Goal: Task Accomplishment & Management: Use online tool/utility

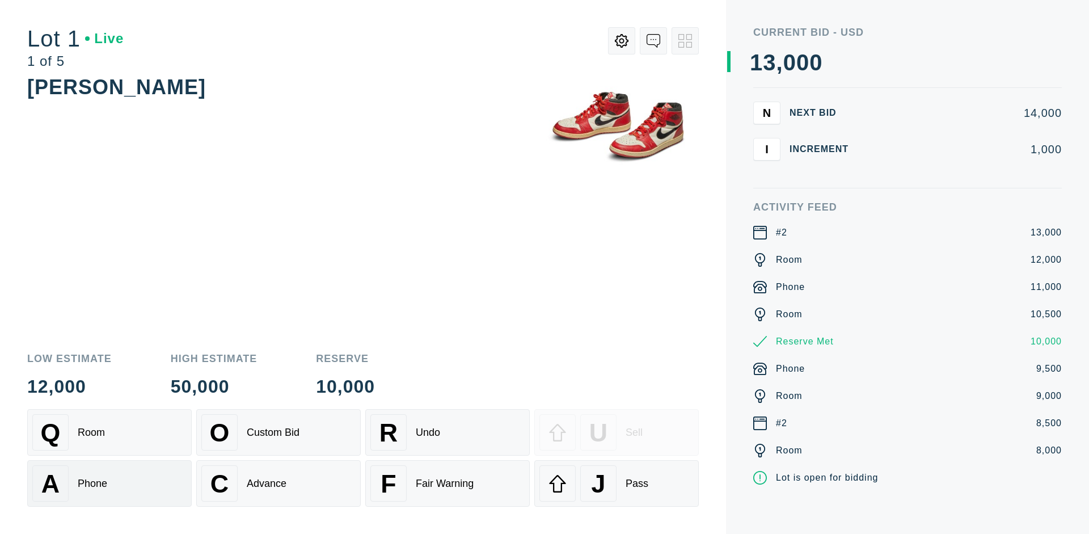
click at [110, 483] on div "A Phone" at bounding box center [109, 483] width 154 height 36
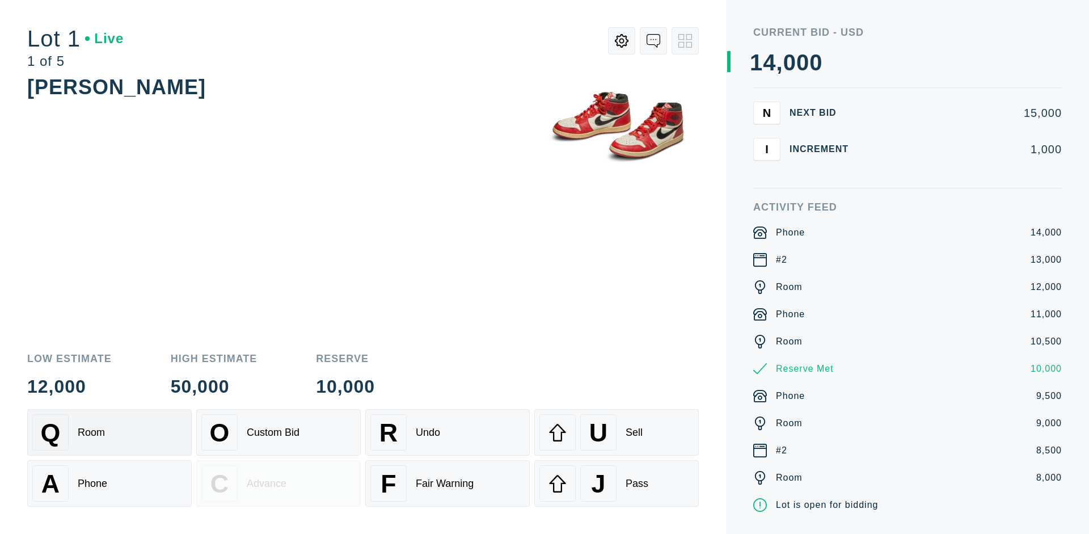
click at [110, 432] on div "Q Room" at bounding box center [109, 432] width 154 height 36
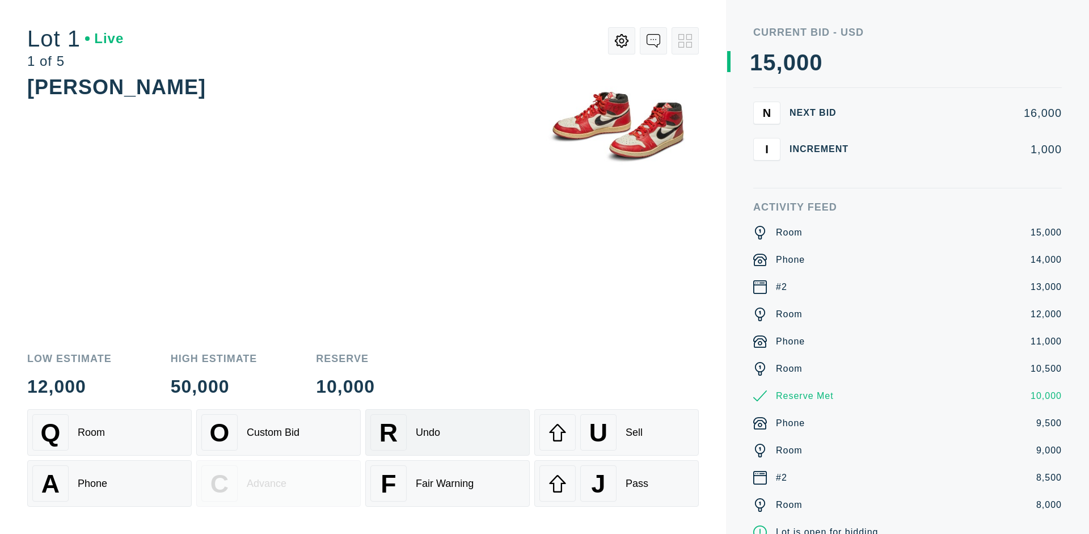
click at [448, 432] on div "R Undo" at bounding box center [447, 432] width 154 height 36
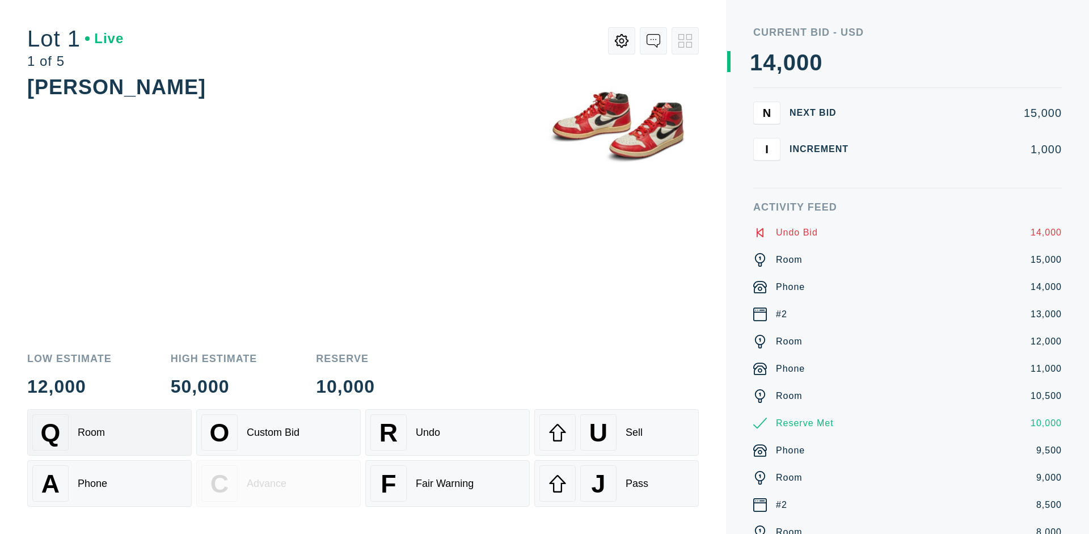
click at [110, 432] on div "Q Room" at bounding box center [109, 432] width 154 height 36
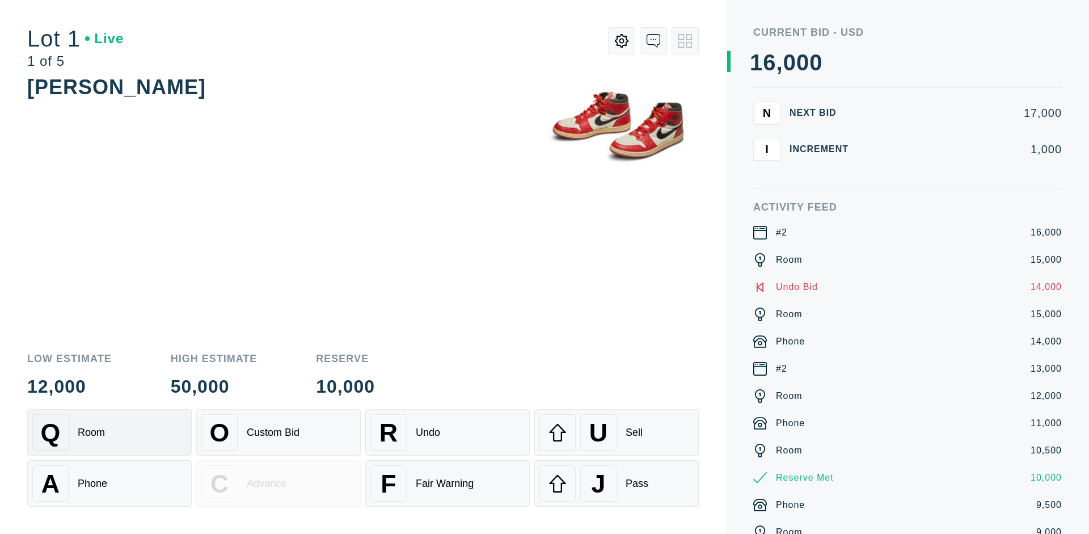
click at [110, 483] on div "A Phone" at bounding box center [109, 483] width 154 height 36
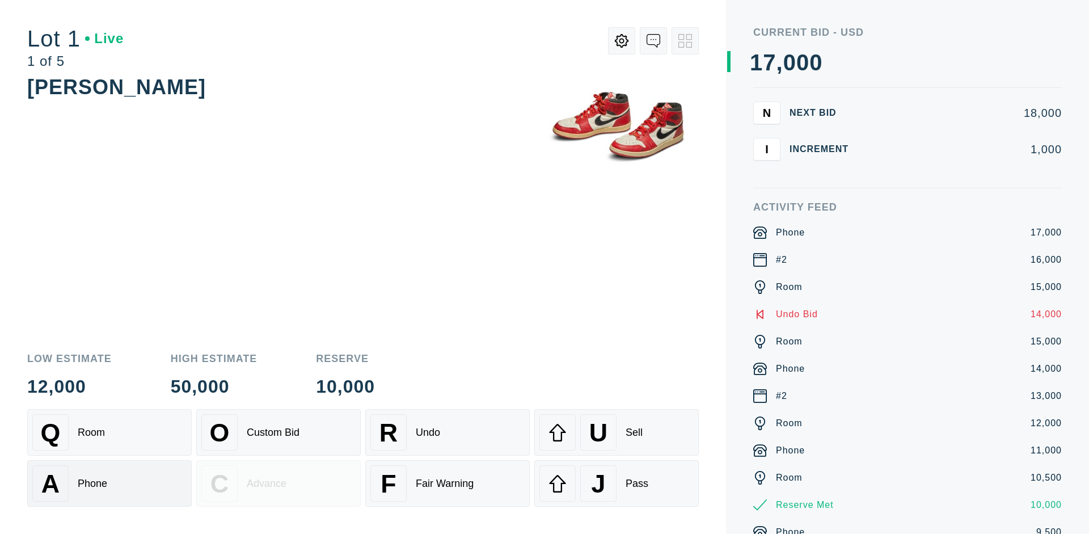
click at [110, 432] on div "Q Room" at bounding box center [109, 432] width 154 height 36
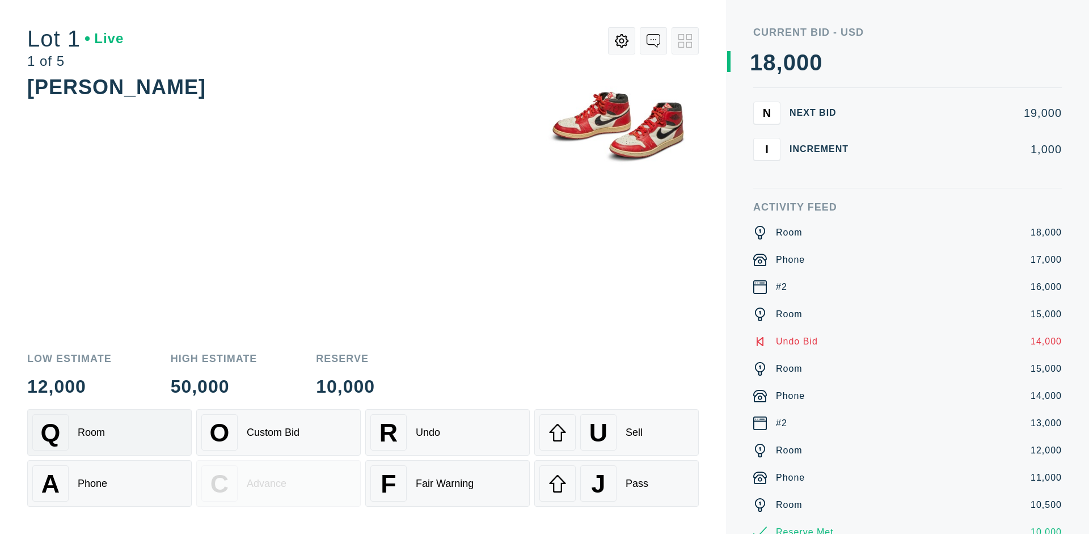
click at [448, 432] on div "R Undo" at bounding box center [447, 432] width 154 height 36
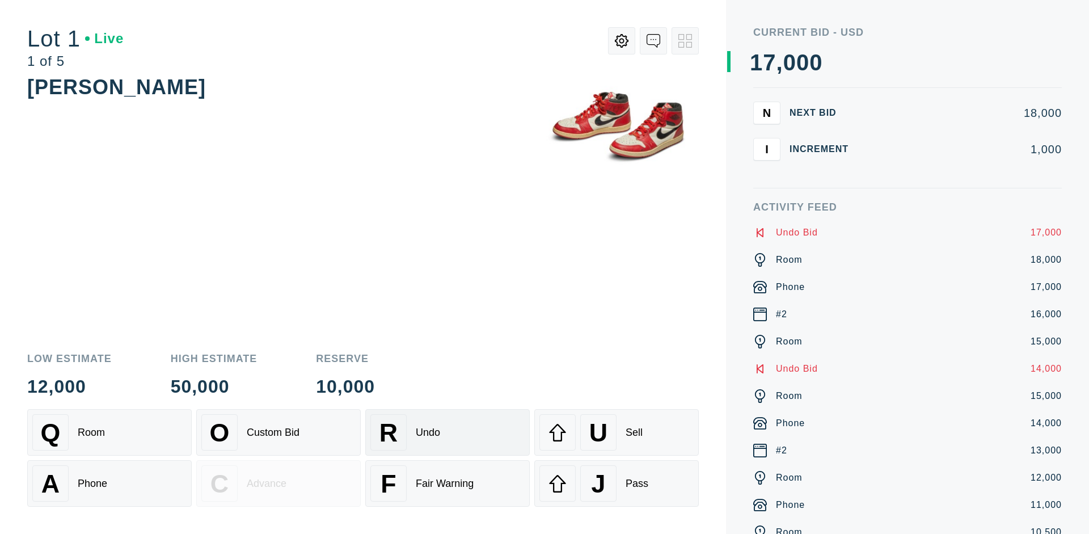
click at [617, 432] on div "U Sell" at bounding box center [617, 432] width 154 height 36
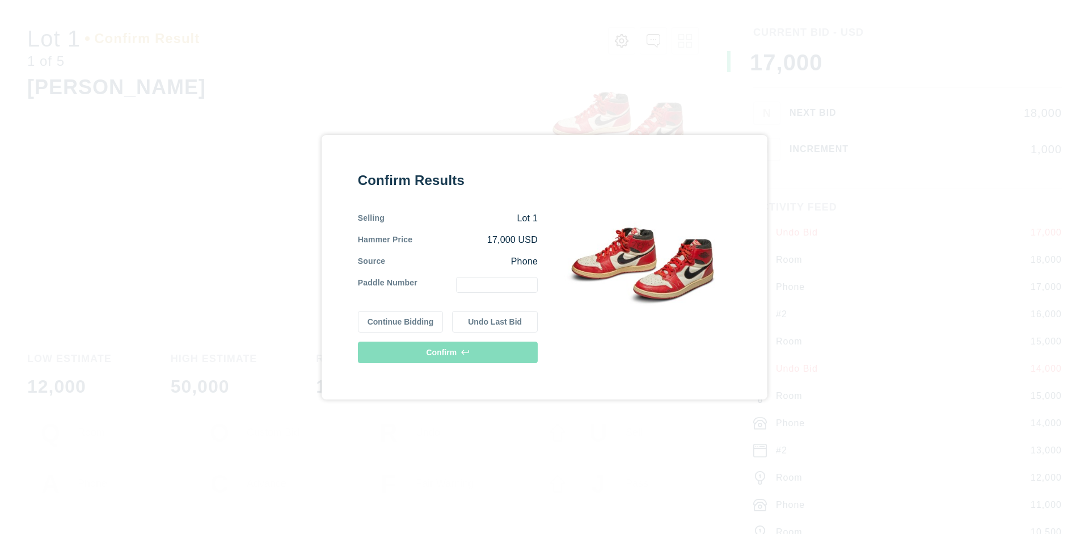
click at [401, 321] on button "Continue Bidding" at bounding box center [401, 322] width 86 height 22
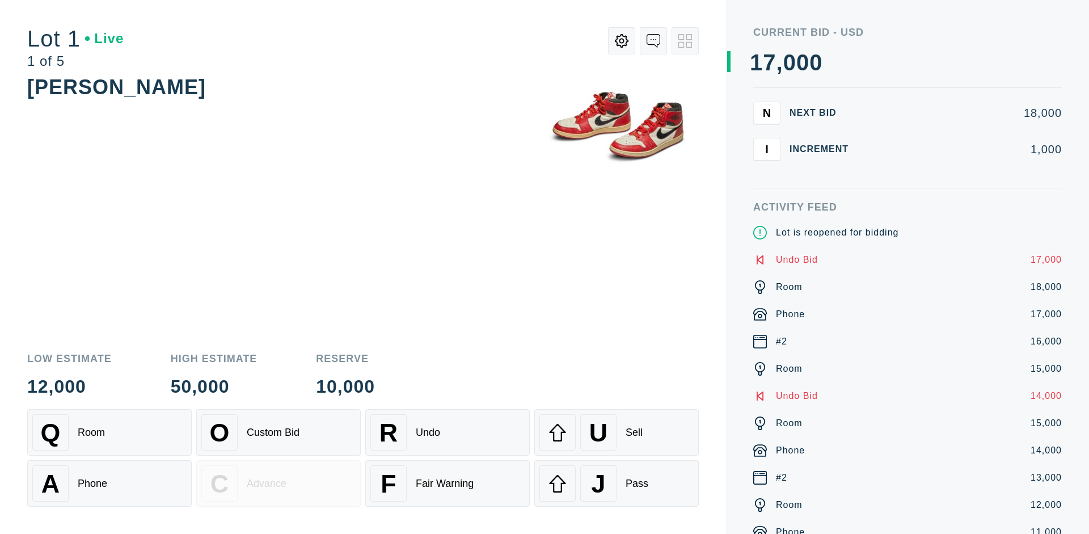
click at [617, 432] on div "U Sell" at bounding box center [617, 432] width 154 height 36
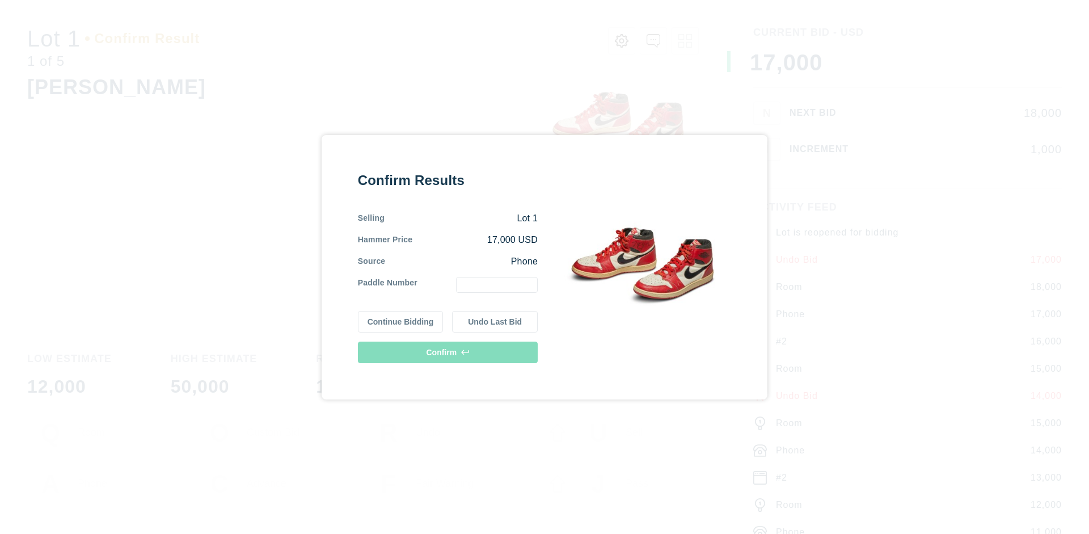
click at [495, 321] on button "Undo Last Bid" at bounding box center [495, 322] width 86 height 22
click at [401, 321] on button "Continue Bidding" at bounding box center [401, 322] width 86 height 22
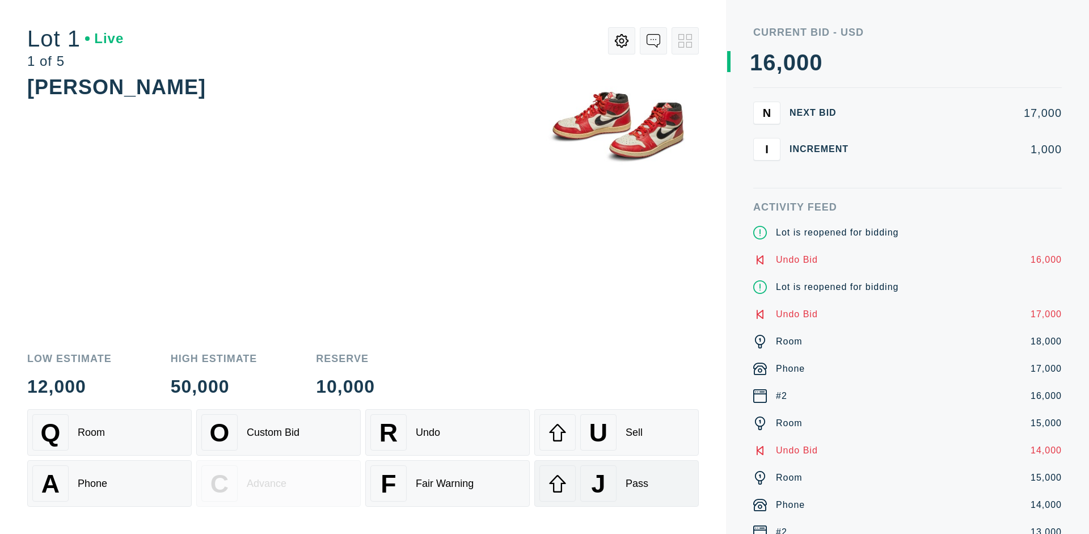
click at [617, 483] on div "J Pass" at bounding box center [617, 483] width 154 height 36
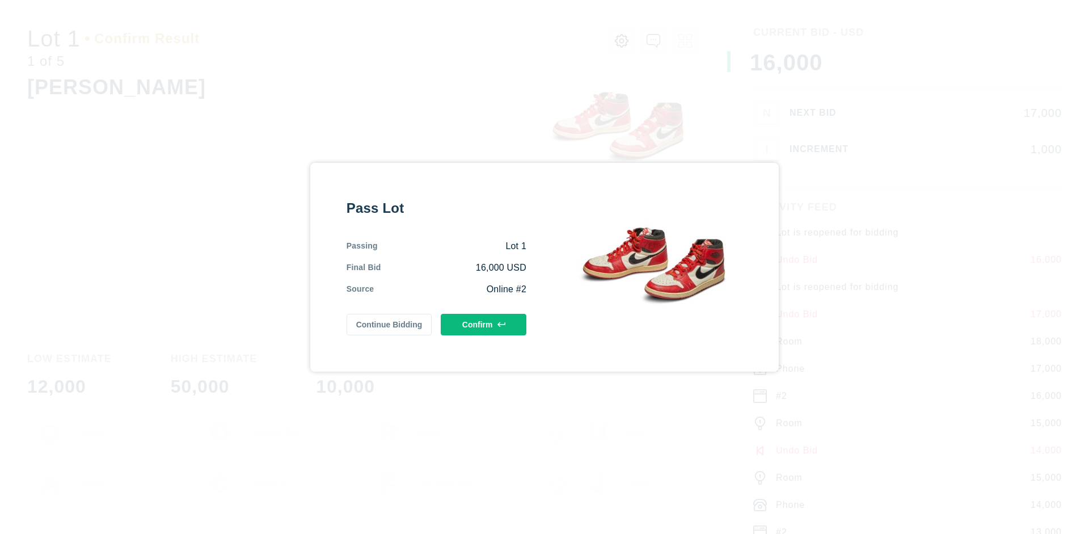
click at [484, 324] on button "Confirm" at bounding box center [484, 325] width 86 height 22
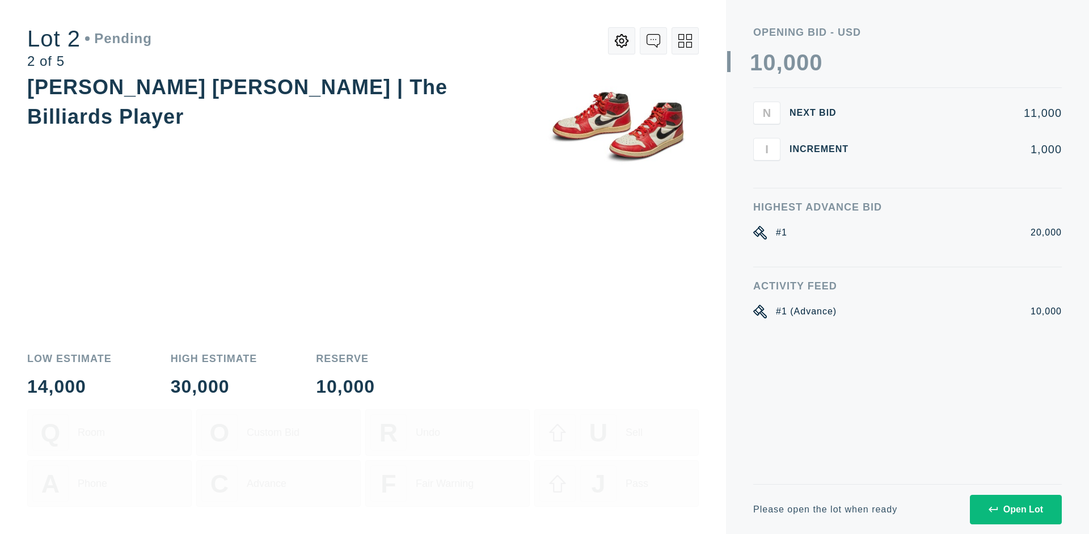
click at [1016, 509] on div "Open Lot" at bounding box center [1016, 509] width 54 height 10
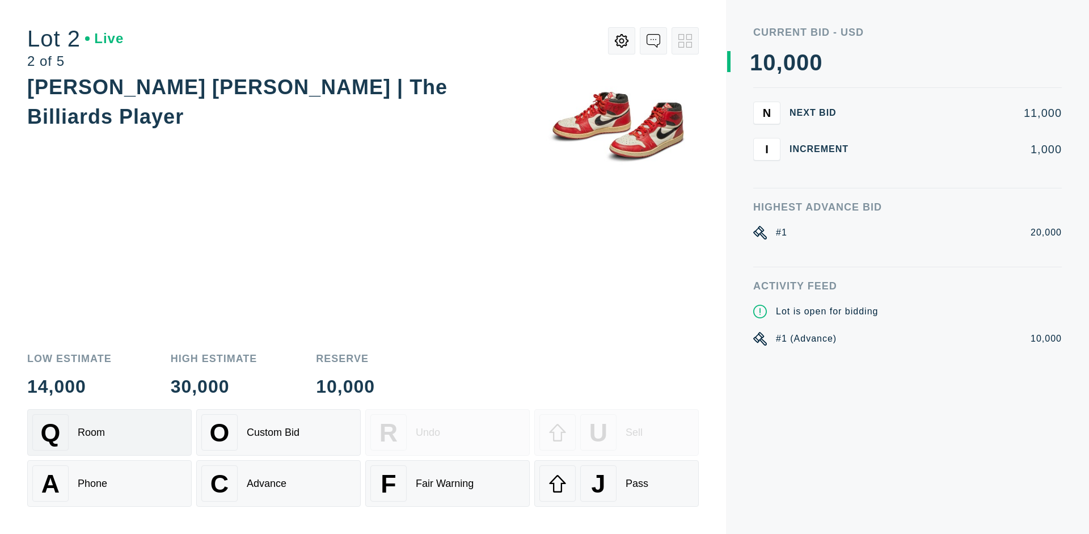
click at [110, 432] on div "Q Room" at bounding box center [109, 432] width 154 height 36
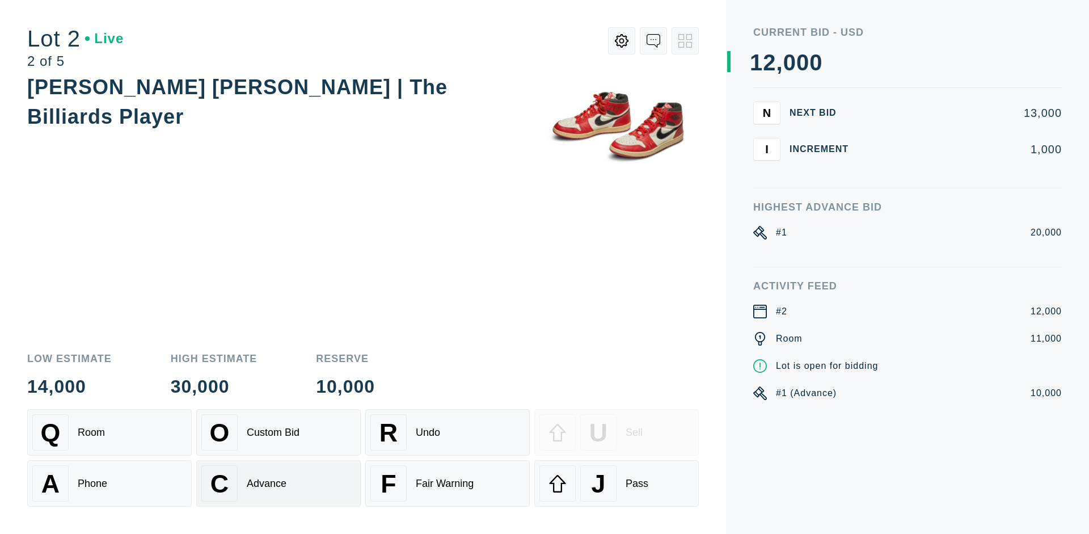
click at [279, 483] on div "Advance" at bounding box center [267, 484] width 40 height 12
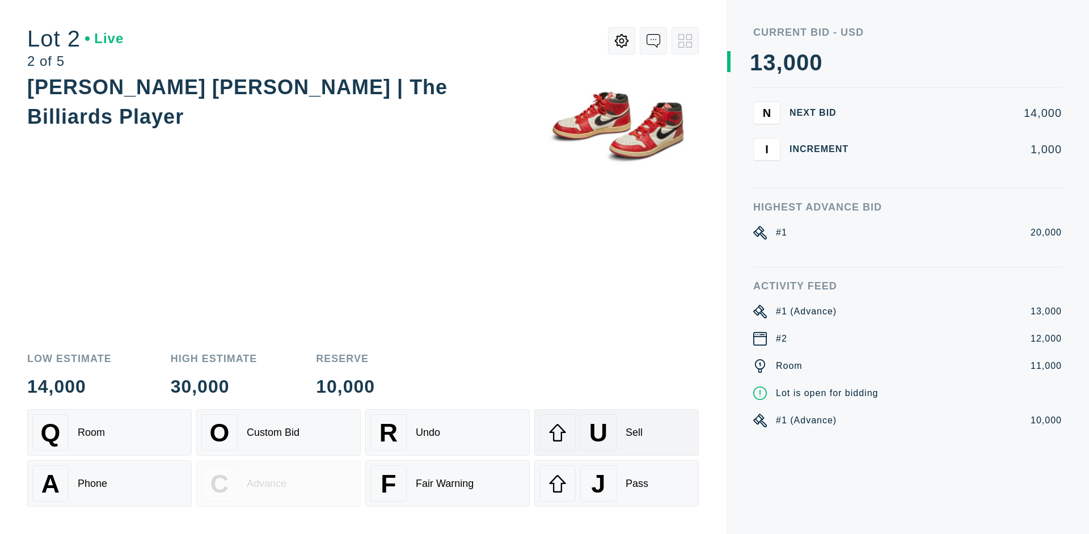
click at [617, 432] on div "U Sell" at bounding box center [617, 432] width 154 height 36
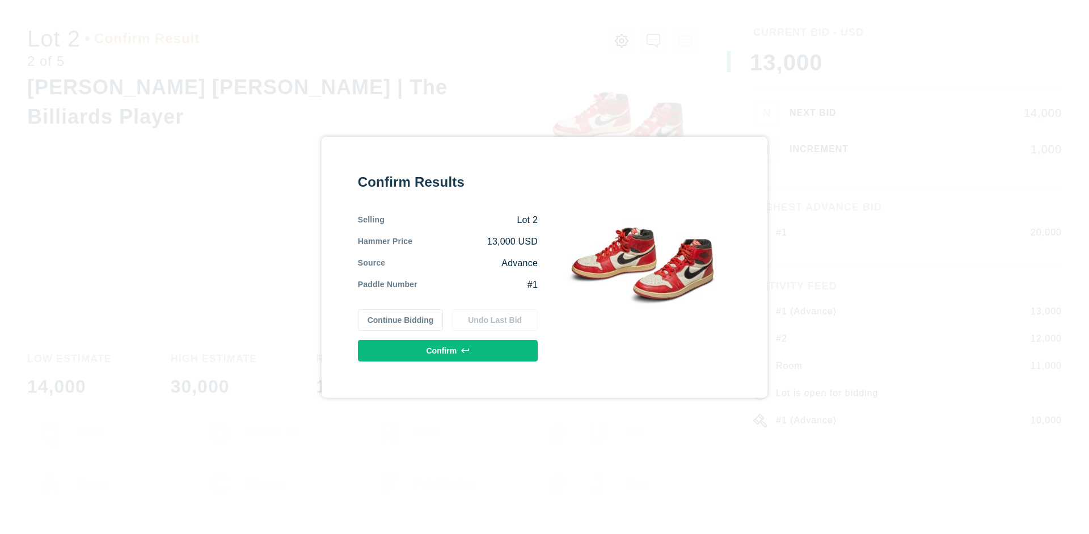
click at [448, 350] on button "Confirm" at bounding box center [448, 351] width 180 height 22
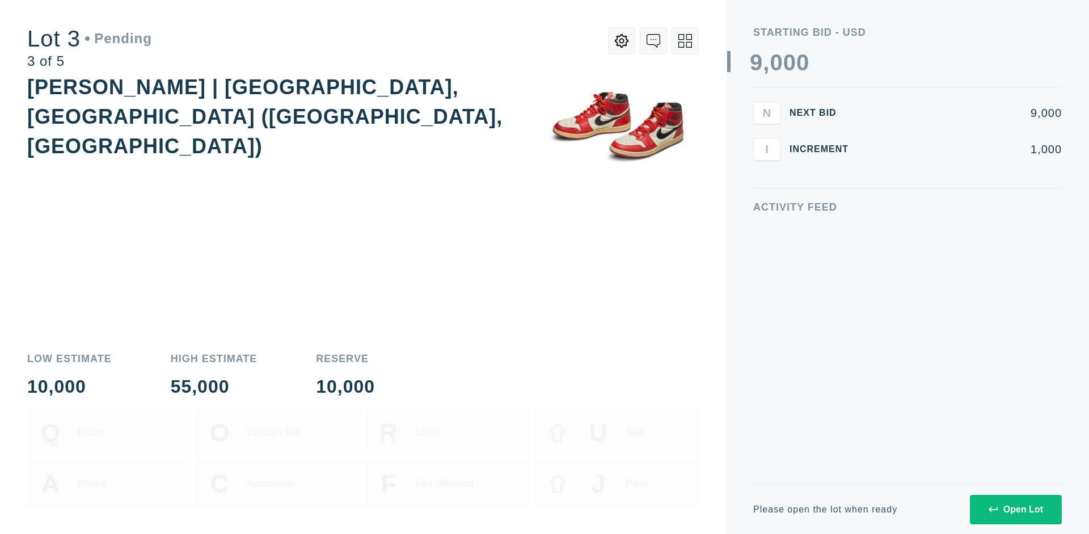
click at [1016, 509] on div "Open Lot" at bounding box center [1016, 509] width 54 height 10
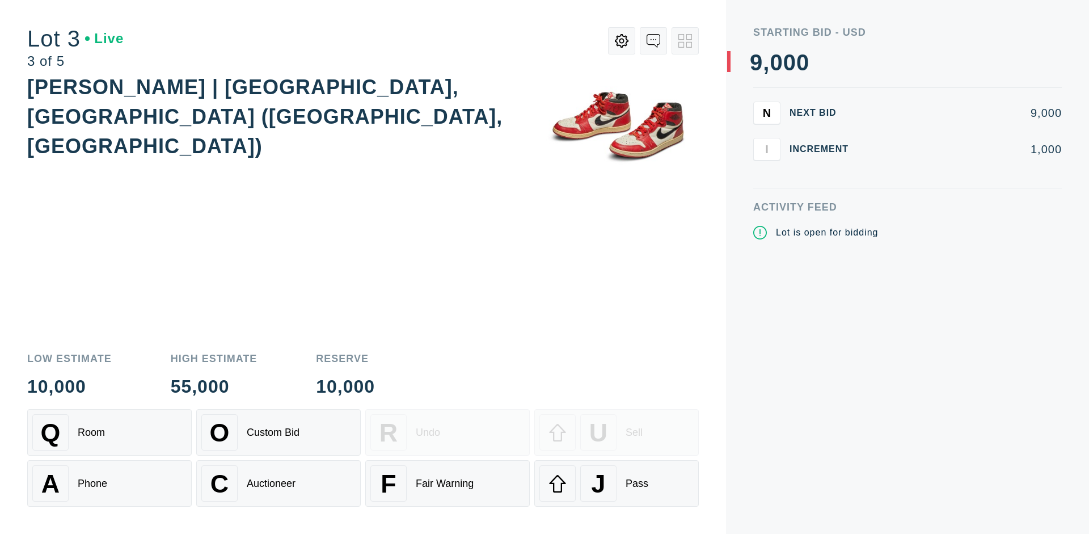
click at [617, 483] on div "J Pass" at bounding box center [617, 483] width 154 height 36
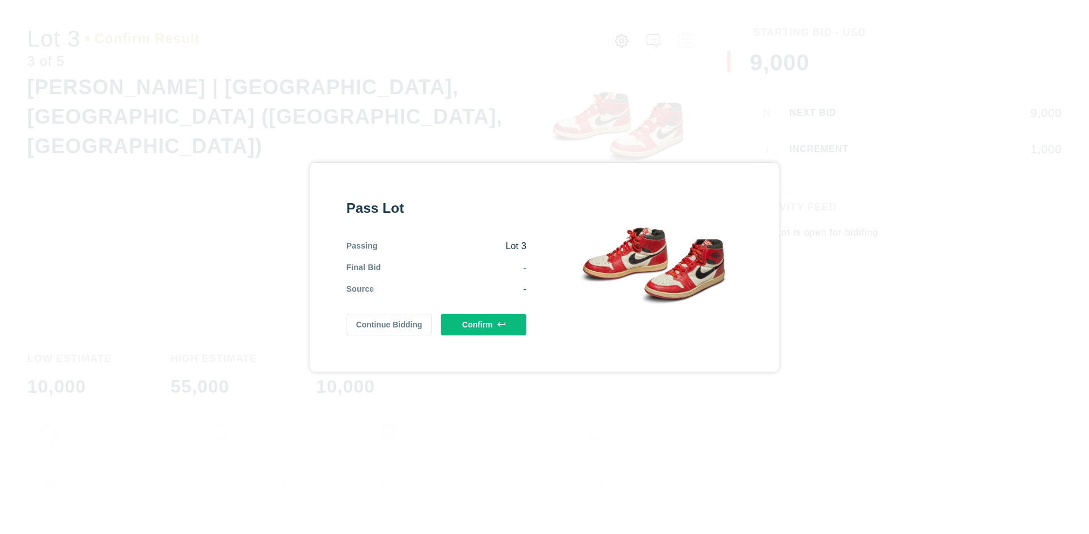
click at [484, 324] on button "Confirm" at bounding box center [484, 325] width 86 height 22
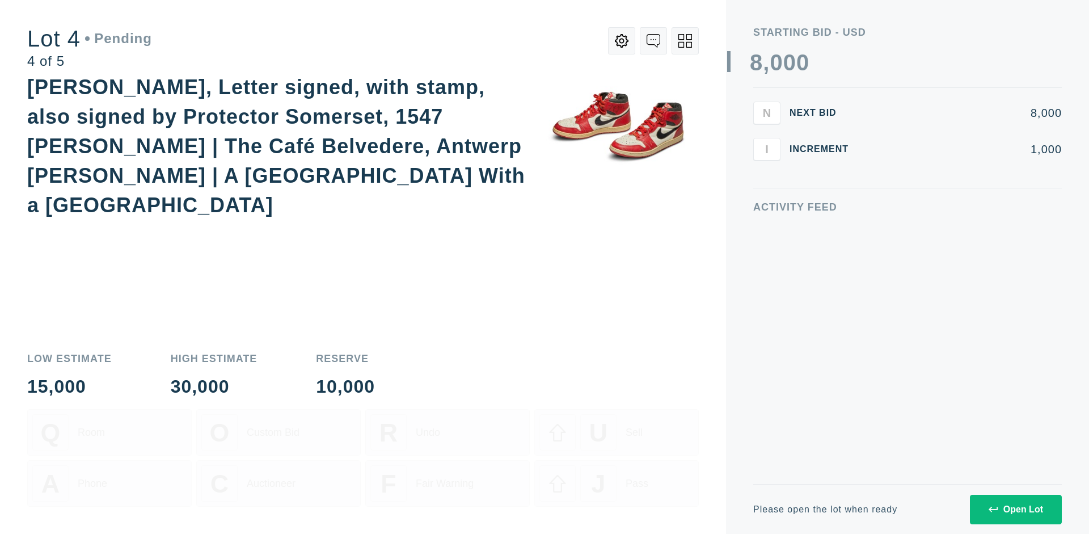
click at [1016, 509] on div "Open Lot" at bounding box center [1016, 509] width 54 height 10
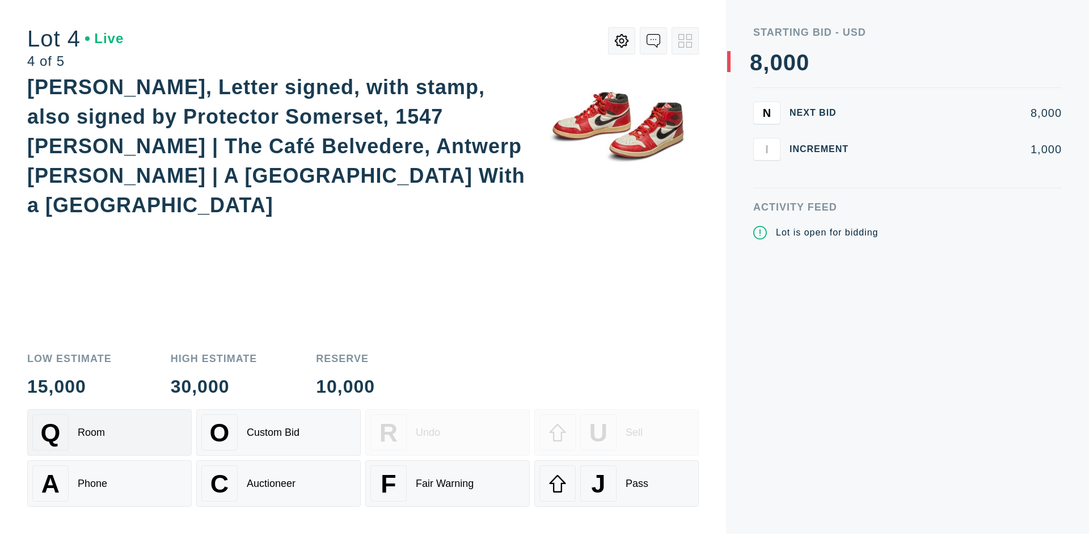
click at [110, 432] on div "Q Room" at bounding box center [109, 432] width 154 height 36
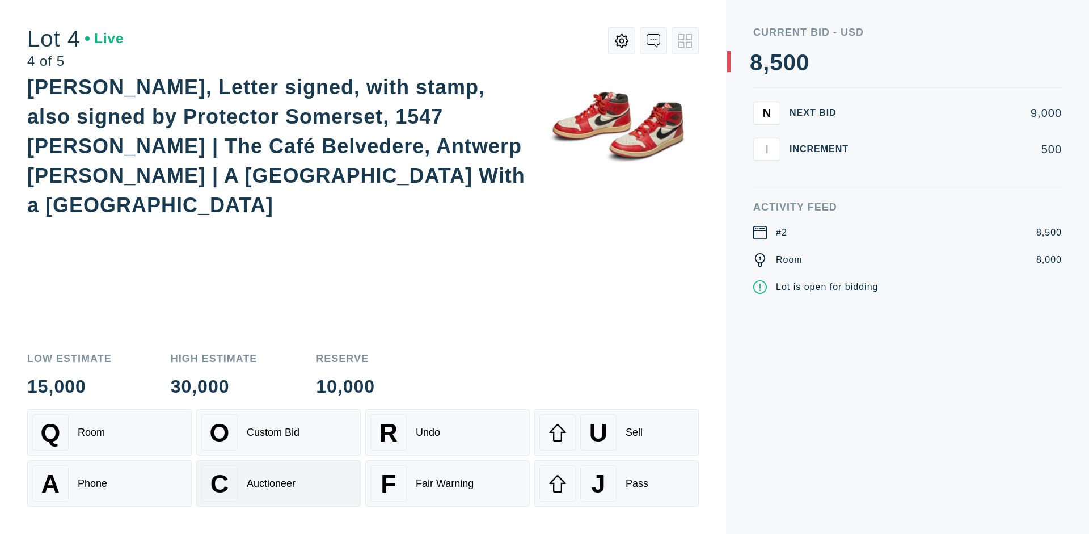
click at [279, 483] on div "Auctioneer" at bounding box center [271, 484] width 49 height 12
click at [617, 483] on div "J Pass" at bounding box center [617, 483] width 154 height 36
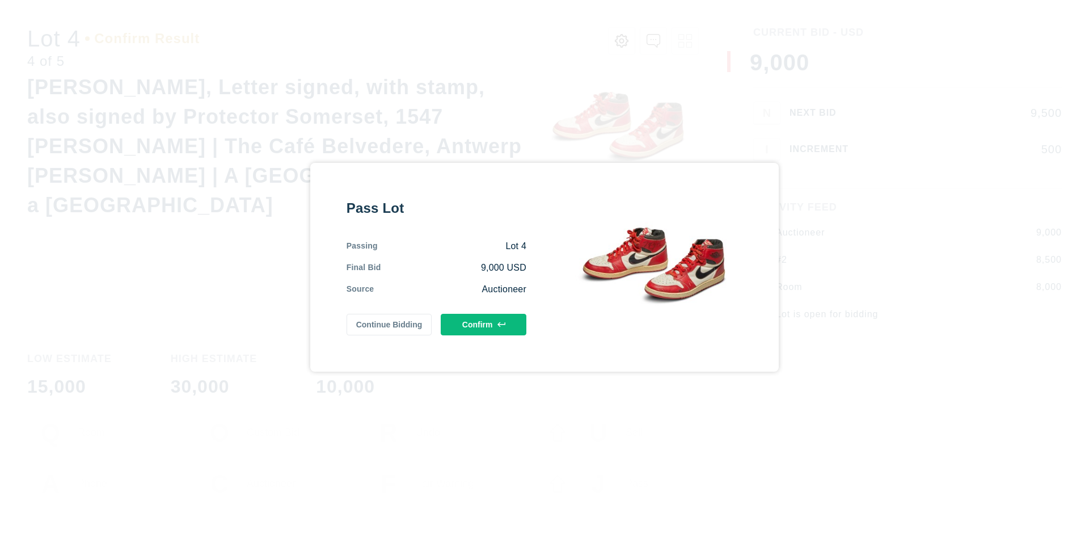
click at [484, 324] on button "Confirm" at bounding box center [484, 325] width 86 height 22
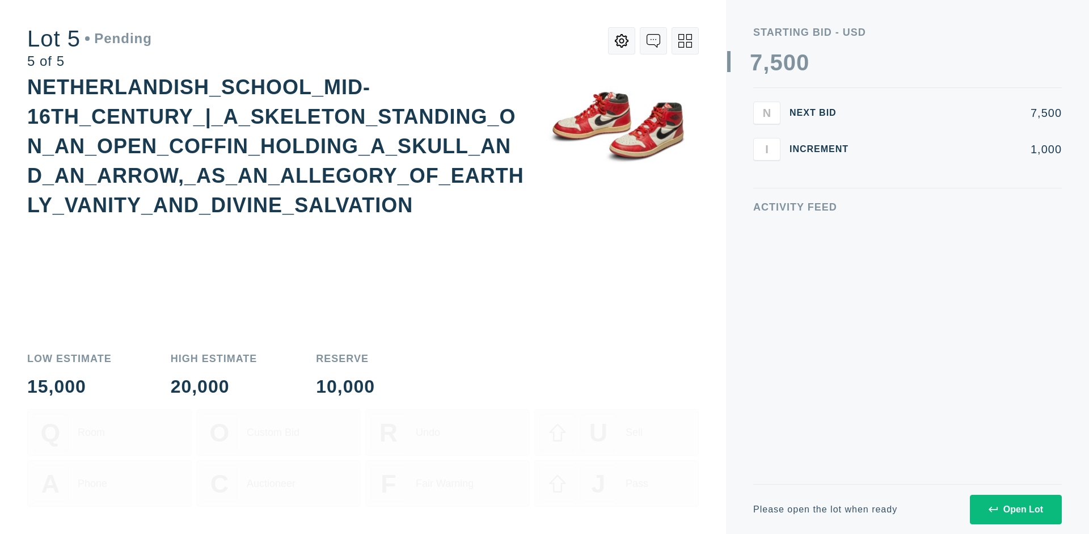
click at [1016, 509] on div "Open Lot" at bounding box center [1016, 509] width 54 height 10
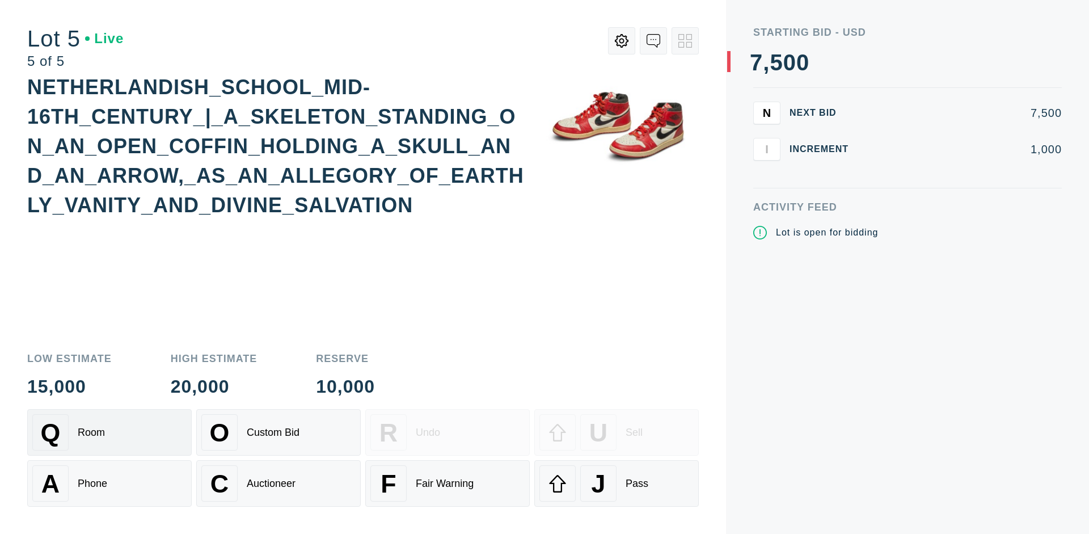
click at [110, 432] on div "Q Room" at bounding box center [109, 432] width 154 height 36
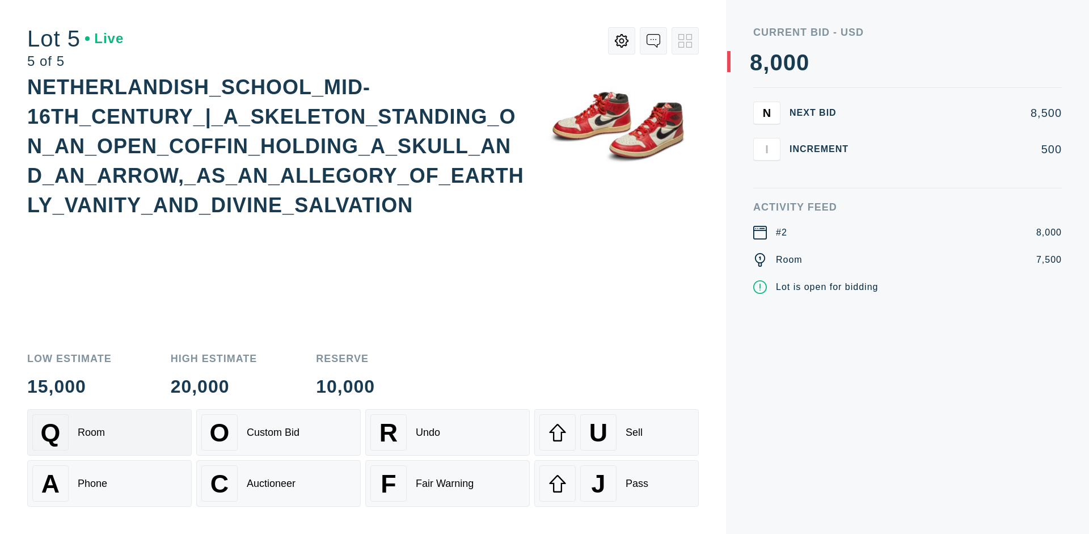
click at [110, 432] on div "Q Room" at bounding box center [109, 432] width 154 height 36
click at [617, 432] on div "U Sell" at bounding box center [617, 432] width 154 height 36
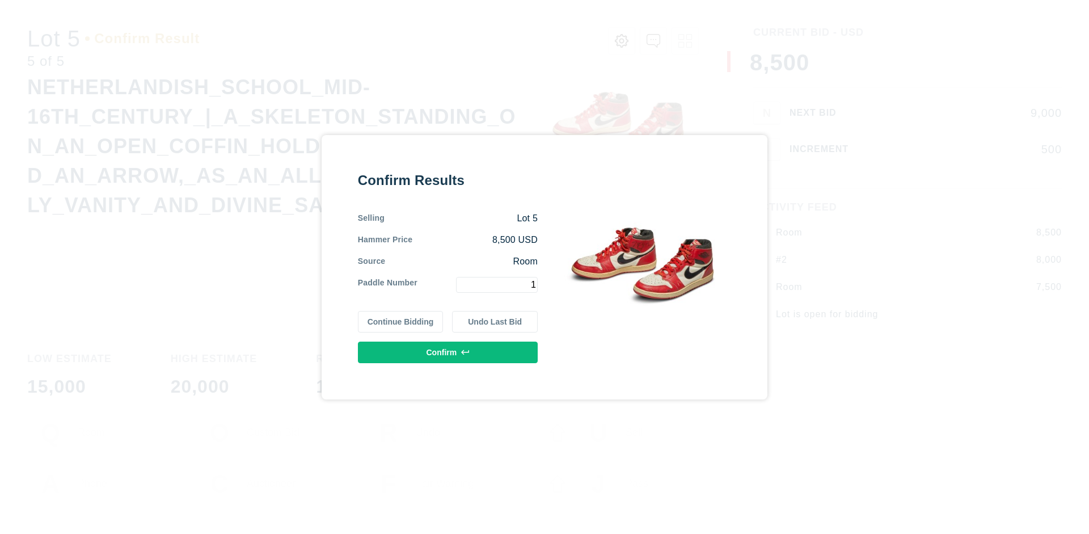
type input "1"
click at [448, 352] on button "Confirm" at bounding box center [448, 353] width 180 height 22
